Goal: Task Accomplishment & Management: Manage account settings

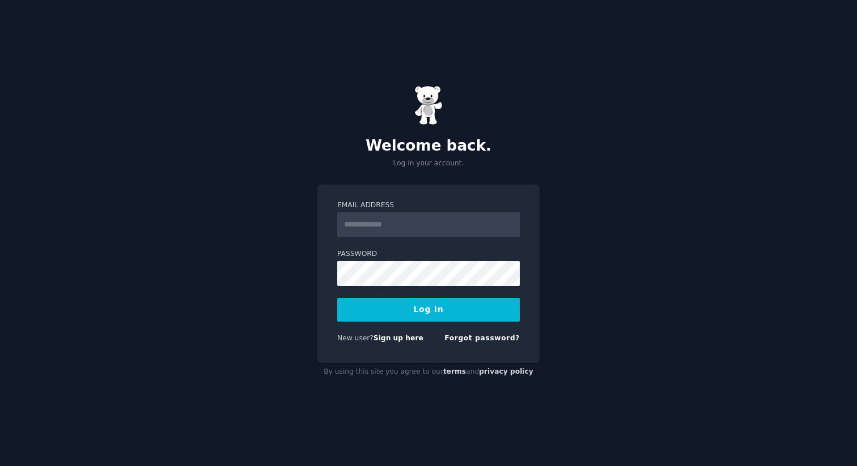
click at [441, 216] on input "Email Address" at bounding box center [428, 224] width 182 height 25
type input "**********"
click at [476, 311] on button "Log In" at bounding box center [428, 310] width 182 height 24
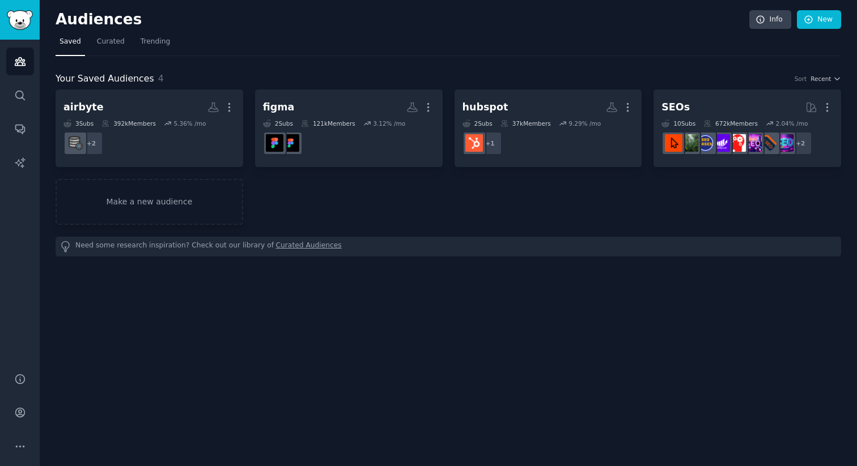
click at [535, 62] on div "Your Saved Audiences 4 Sort Recent airbyte More 3 Sub s 392k Members 5.36 % /mo…" at bounding box center [448, 156] width 785 height 201
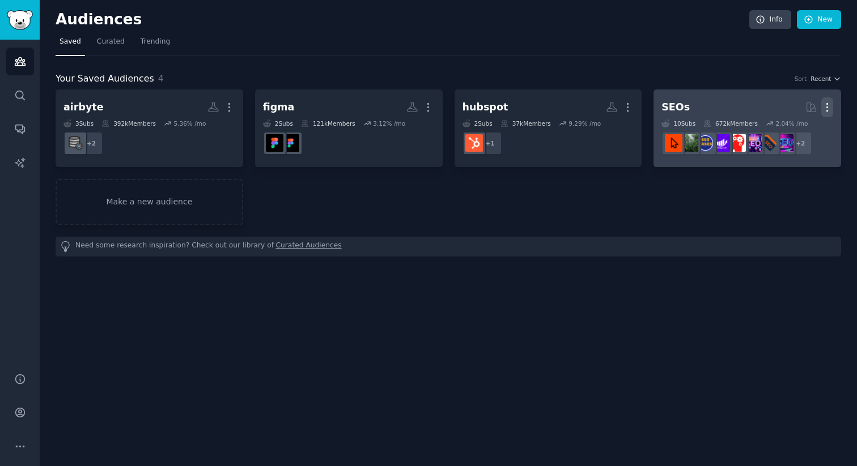
click at [829, 108] on icon "button" at bounding box center [827, 107] width 12 height 12
click at [796, 134] on p "Delete" at bounding box center [796, 131] width 26 height 12
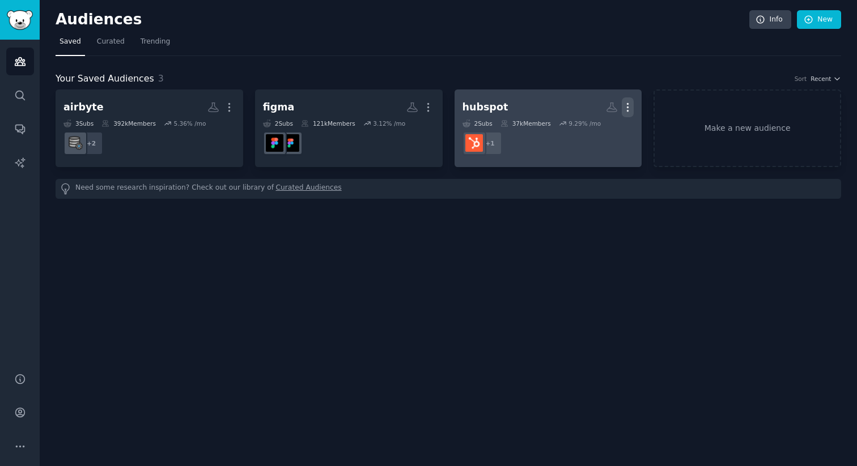
click at [626, 104] on icon "button" at bounding box center [627, 107] width 12 height 12
click at [599, 136] on p "Delete" at bounding box center [597, 131] width 26 height 12
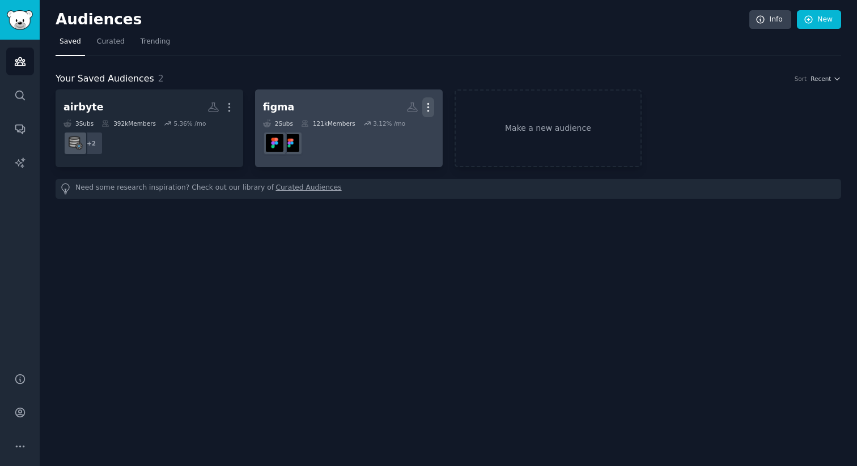
click at [428, 108] on icon "button" at bounding box center [428, 108] width 1 height 8
click at [407, 127] on p "Delete" at bounding box center [397, 131] width 26 height 12
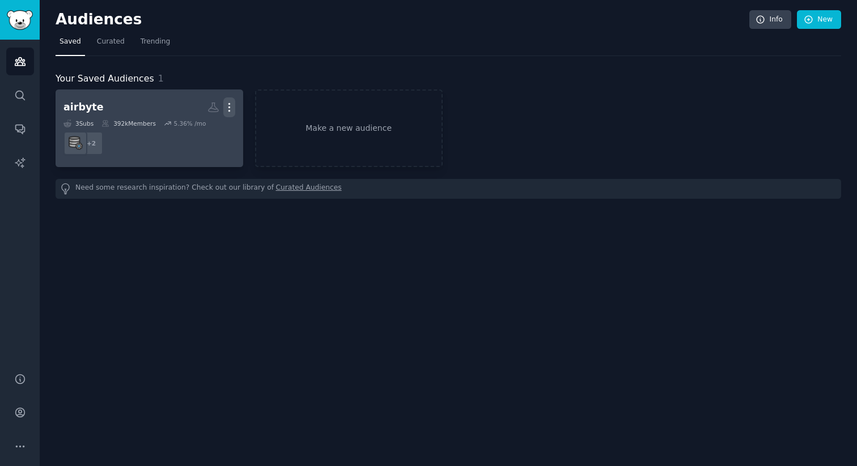
click at [232, 104] on icon "button" at bounding box center [229, 107] width 12 height 12
click at [188, 134] on p "Delete" at bounding box center [198, 131] width 26 height 12
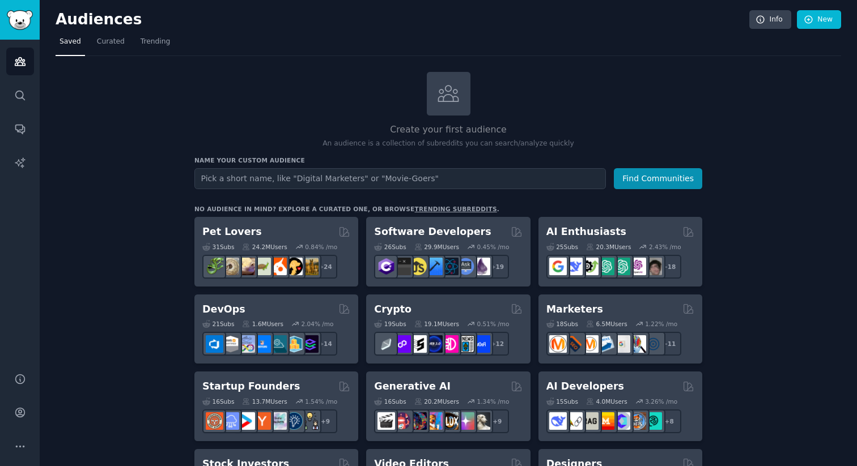
click at [483, 177] on input "text" at bounding box center [399, 178] width 411 height 21
type input "wordpress"
click at [614, 168] on button "Find Communities" at bounding box center [658, 178] width 88 height 21
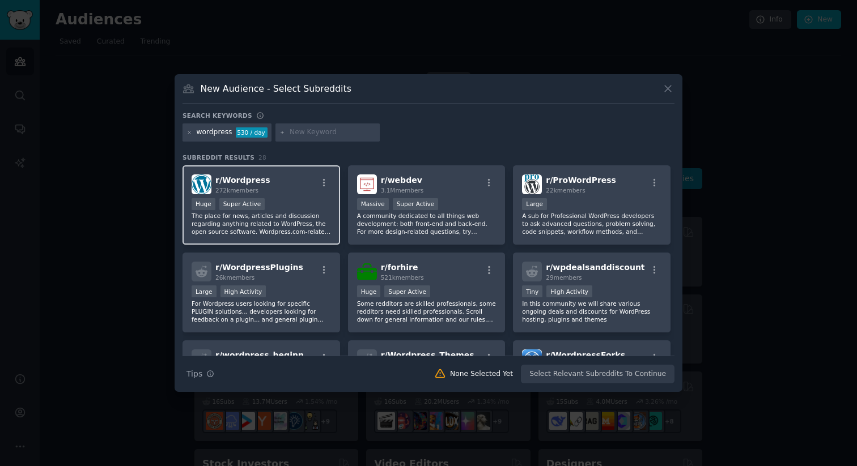
click at [249, 197] on div "r/ Wordpress 272k members >= 95th percentile for submissions / day Huge Super A…" at bounding box center [260, 205] width 157 height 80
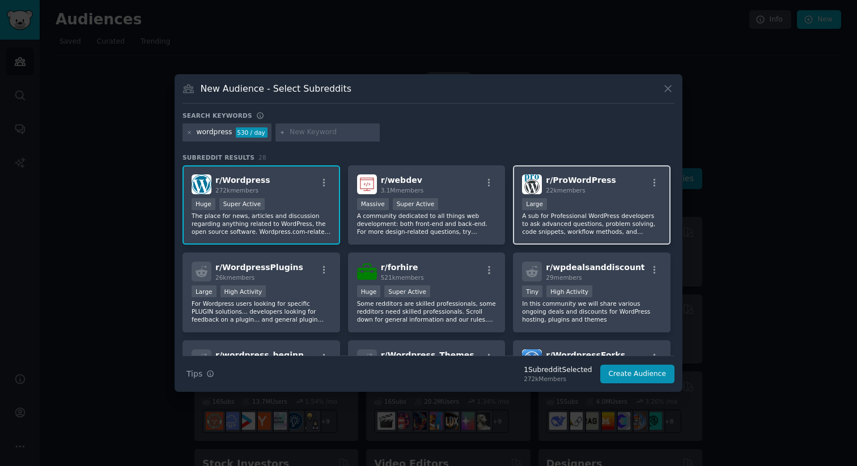
click at [624, 209] on div "Large" at bounding box center [591, 205] width 139 height 14
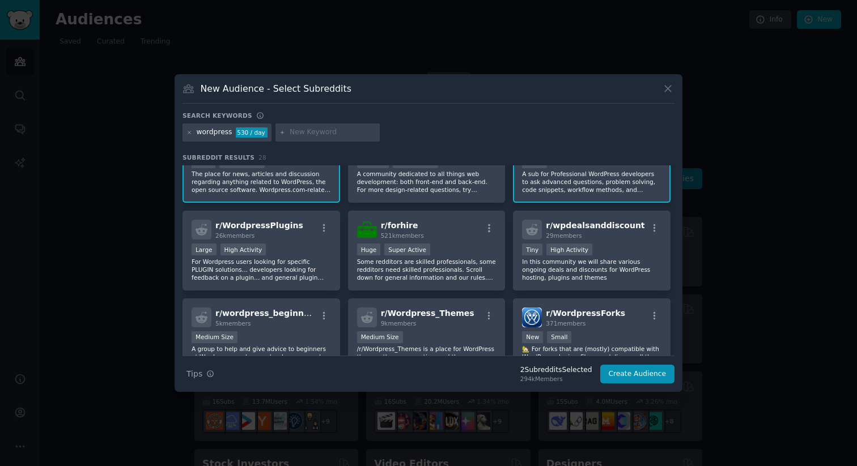
scroll to position [44, 0]
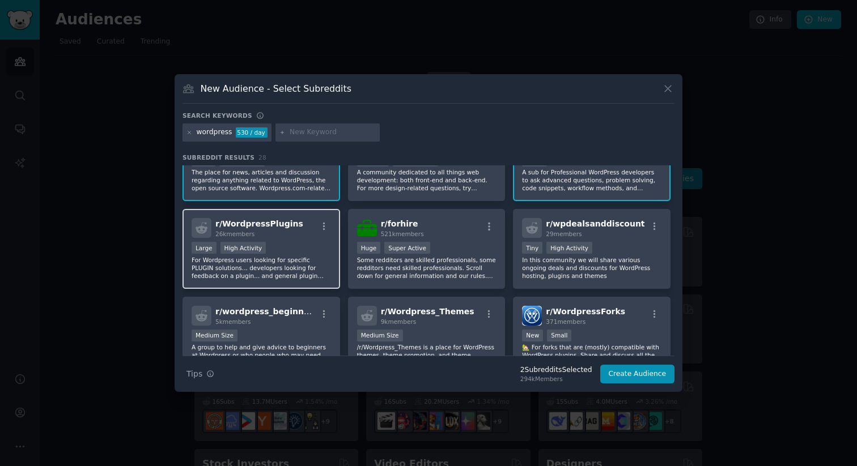
click at [300, 241] on div "r/ WordpressPlugins 26k members Large High Activity For Wordpress users looking…" at bounding box center [260, 249] width 157 height 80
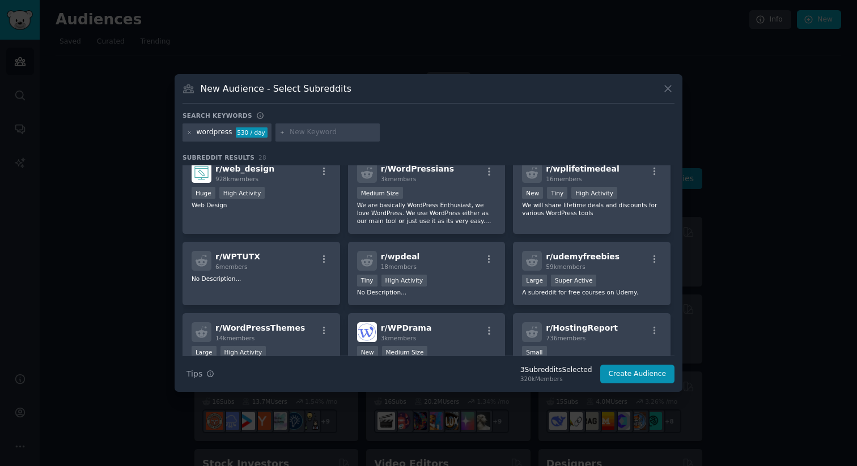
scroll to position [276, 0]
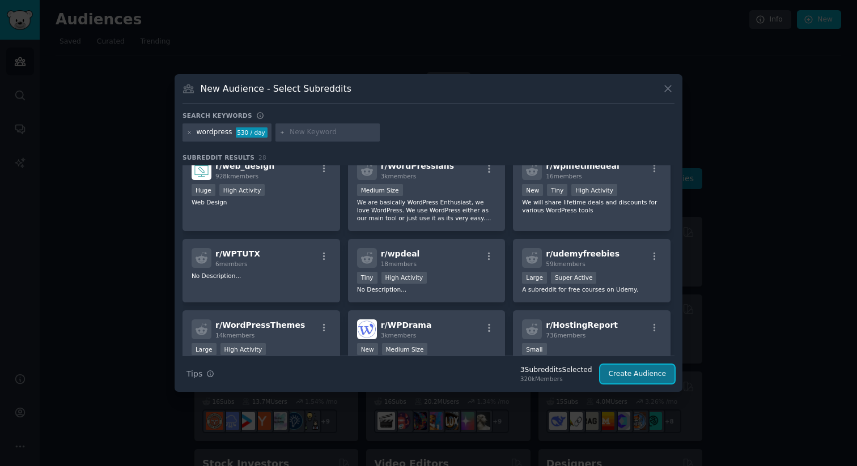
click at [624, 376] on button "Create Audience" at bounding box center [637, 374] width 75 height 19
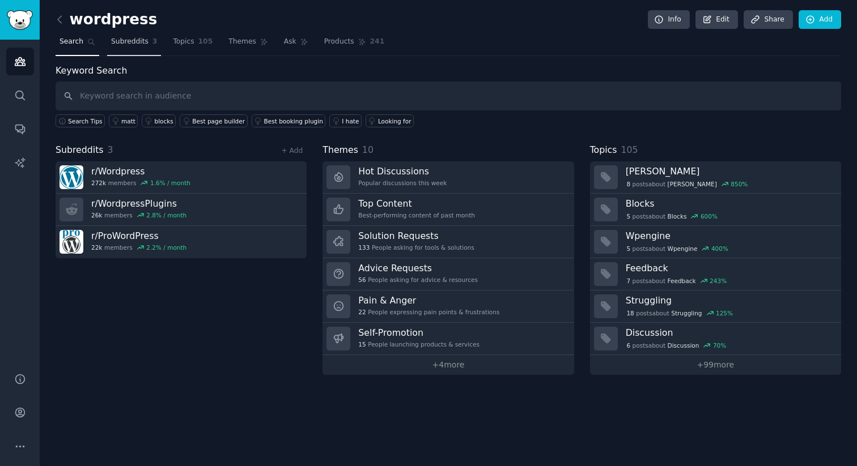
click at [143, 37] on span "Subreddits" at bounding box center [129, 42] width 37 height 10
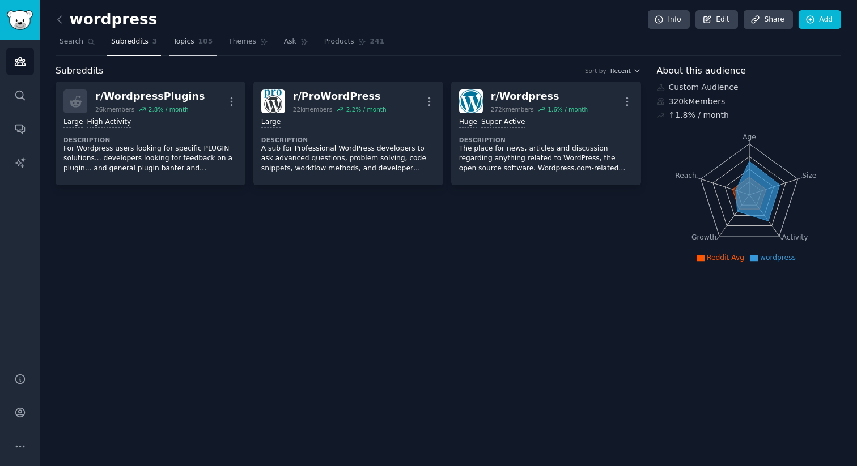
click at [190, 44] on span "Topics" at bounding box center [183, 42] width 21 height 10
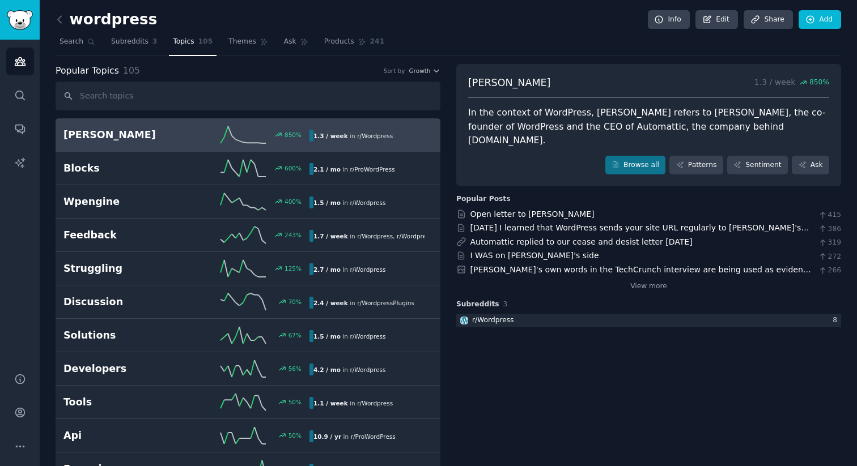
click at [190, 44] on span "Topics" at bounding box center [183, 42] width 21 height 10
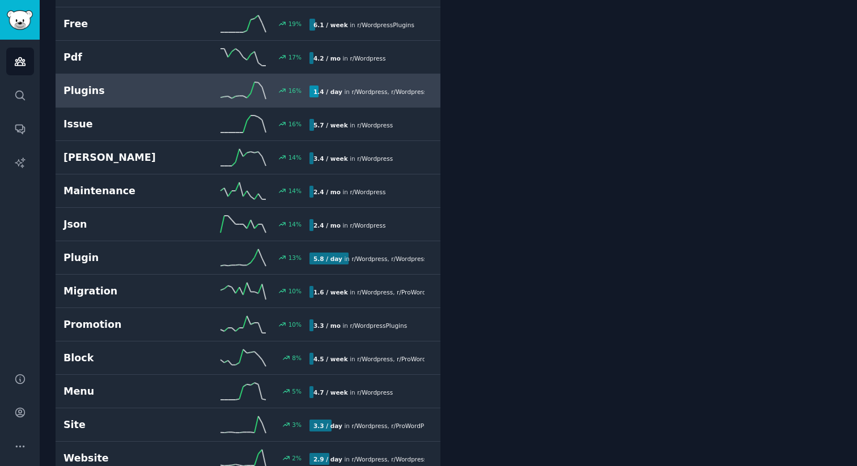
click at [207, 92] on div "16 %" at bounding box center [247, 90] width 123 height 17
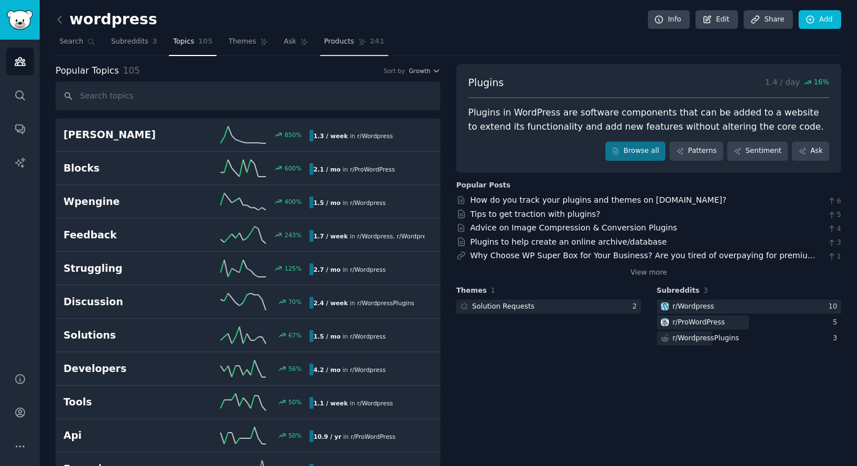
click at [358, 39] on icon at bounding box center [362, 42] width 8 height 8
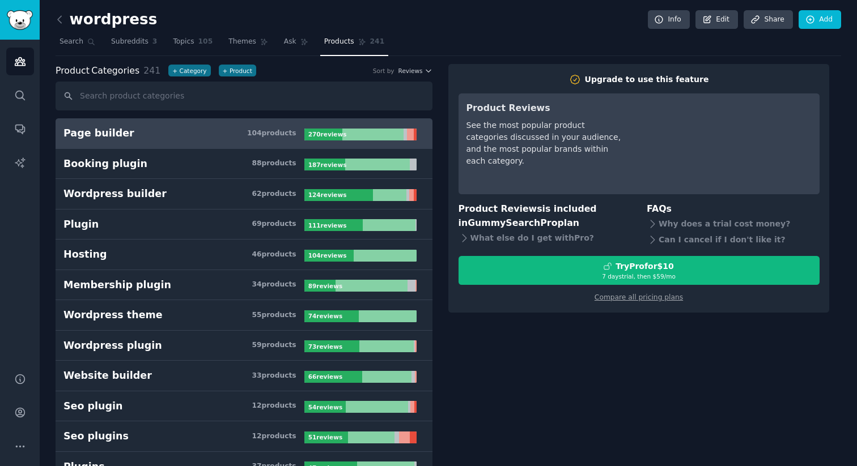
click at [513, 47] on nav "Search Subreddits 3 Topics 105 Themes Ask Products 241" at bounding box center [448, 44] width 785 height 23
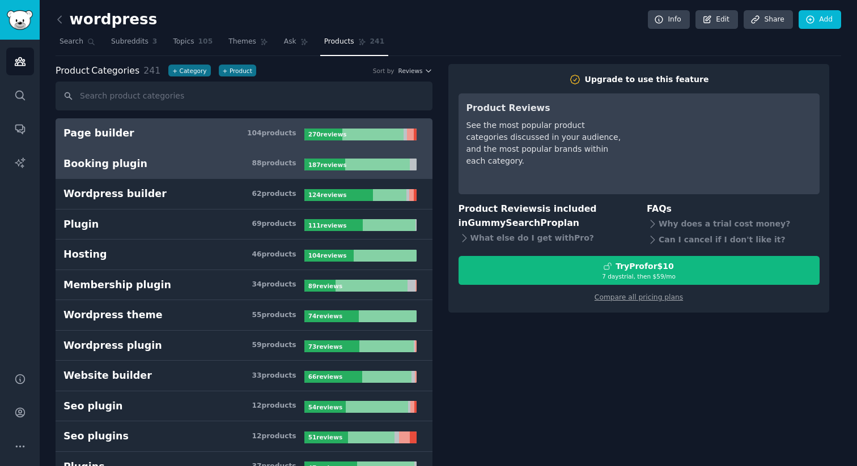
click at [171, 163] on h3 "Booking plugin 88 product s" at bounding box center [183, 164] width 241 height 14
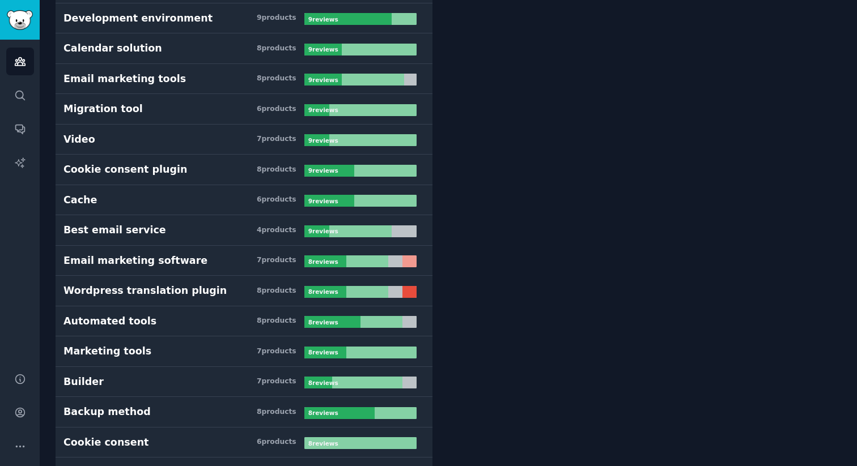
scroll to position [1846, 0]
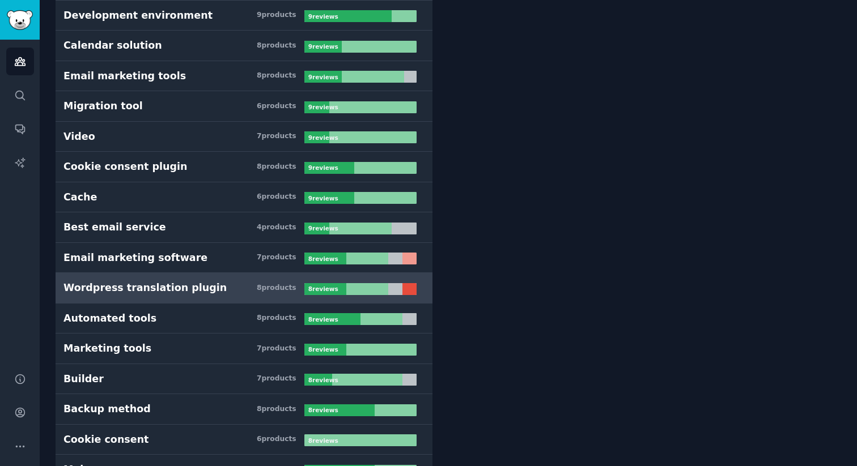
click at [247, 301] on link "Wordpress translation plugin 8 product s 8 review s" at bounding box center [244, 288] width 377 height 31
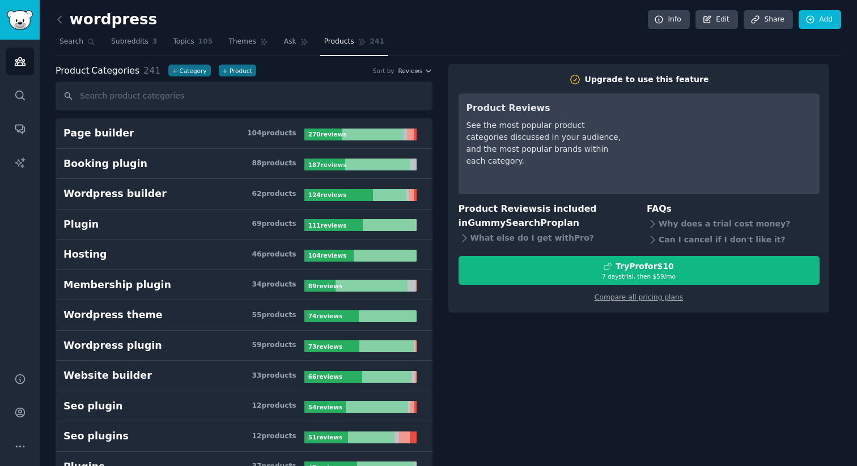
click at [411, 74] on span "Reviews" at bounding box center [410, 71] width 24 height 8
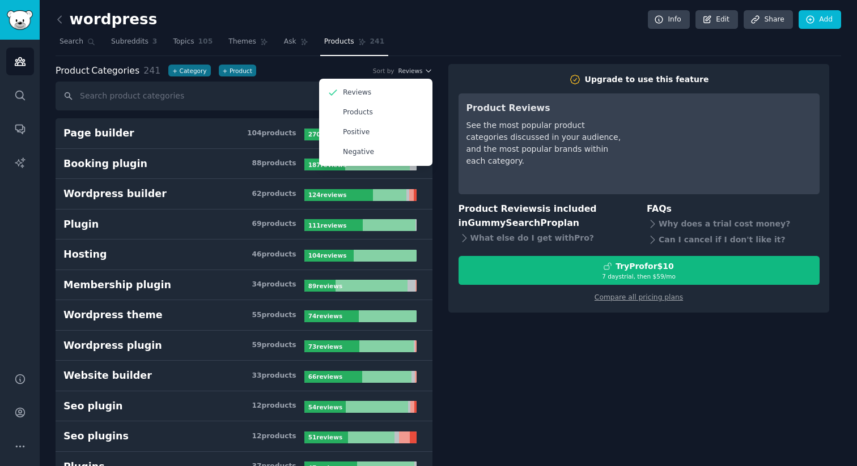
click at [472, 38] on nav "Search Subreddits 3 Topics 105 Themes Ask Products 241" at bounding box center [448, 44] width 785 height 23
